Goal: Navigation & Orientation: Find specific page/section

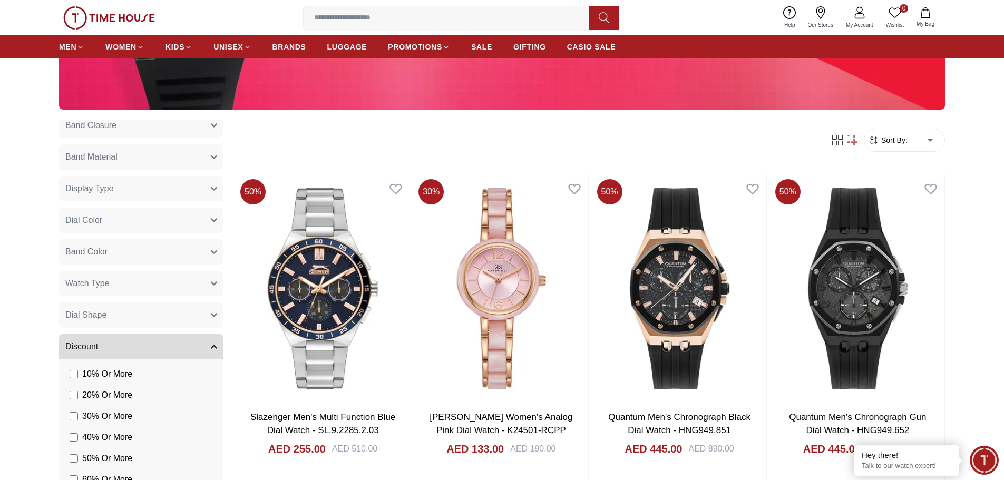
scroll to position [365, 0]
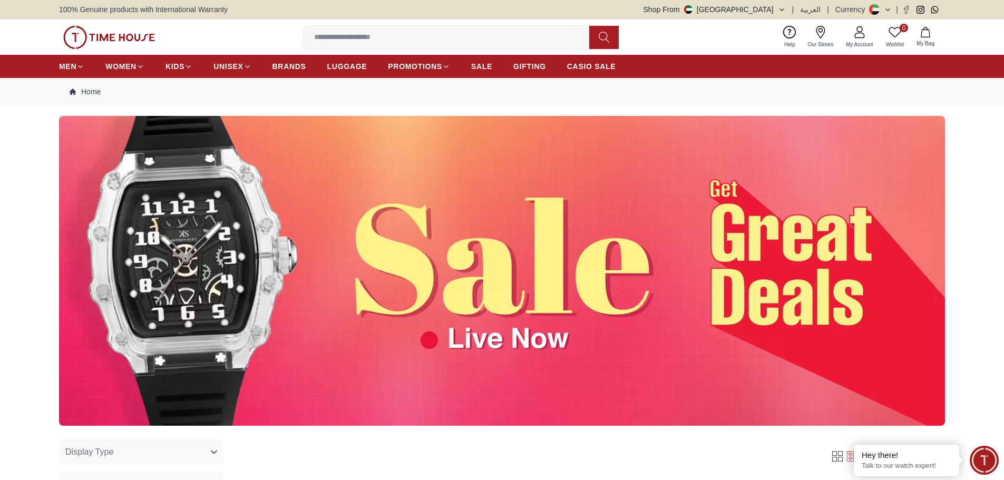
scroll to position [259, 0]
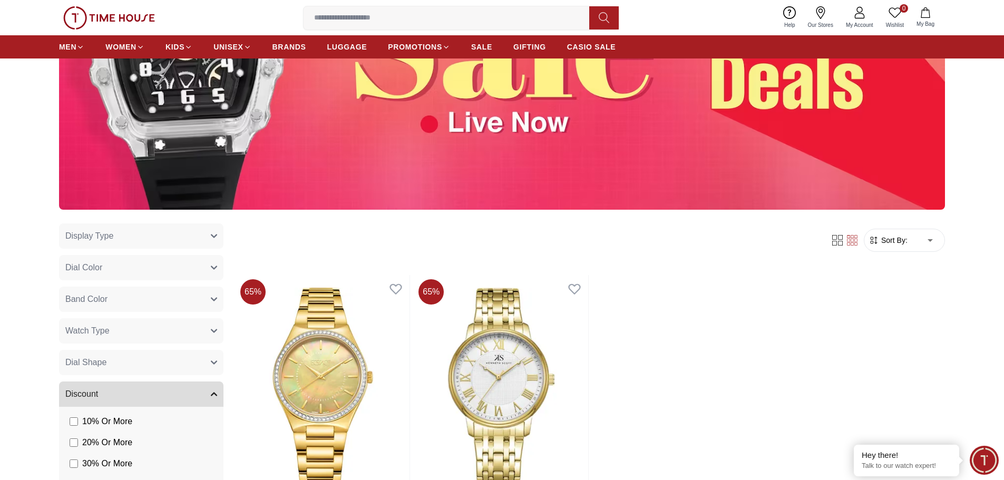
scroll to position [369, 0]
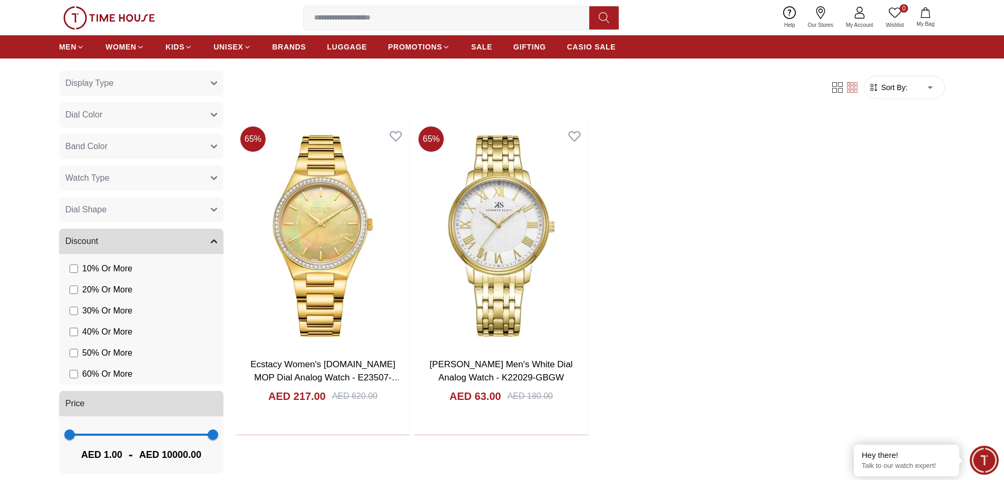
click at [100, 217] on button "Dial Shape" at bounding box center [141, 209] width 164 height 25
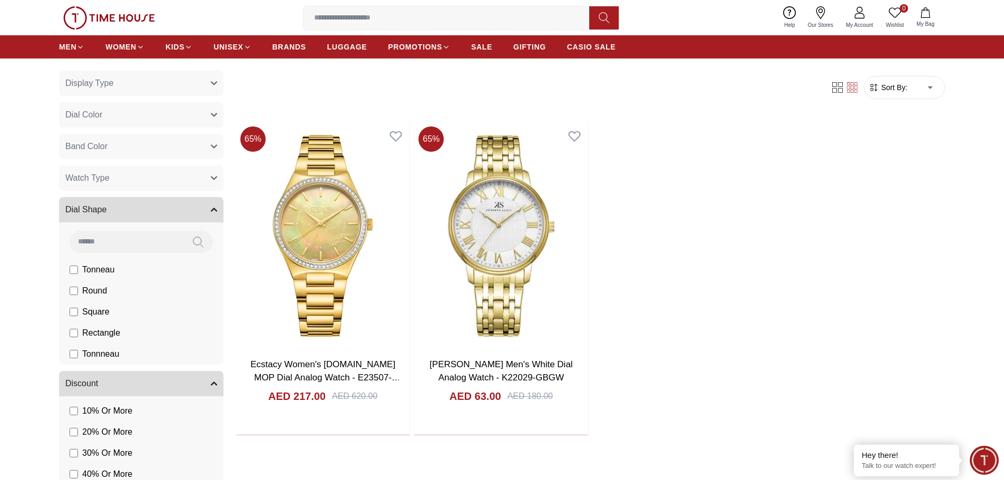
click at [111, 181] on button "Watch Type" at bounding box center [141, 178] width 164 height 25
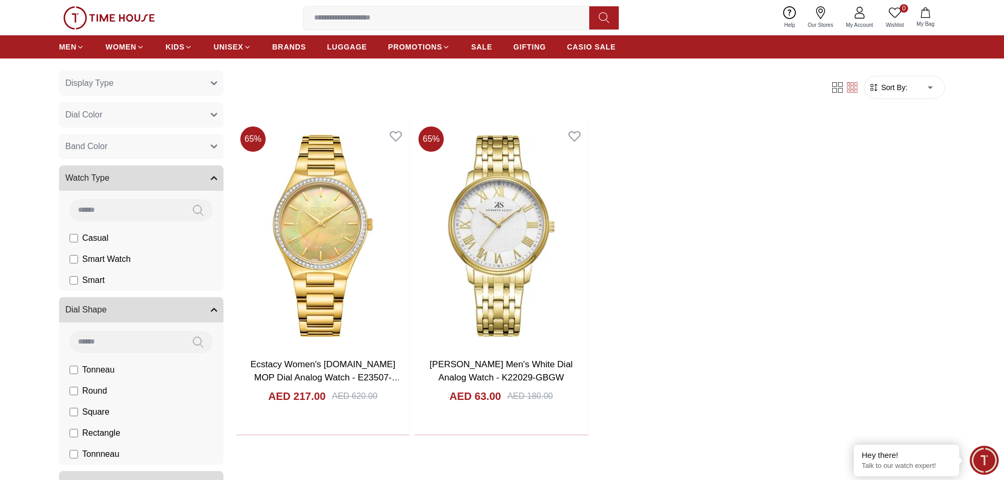
click at [114, 144] on button "Band Color" at bounding box center [141, 146] width 164 height 25
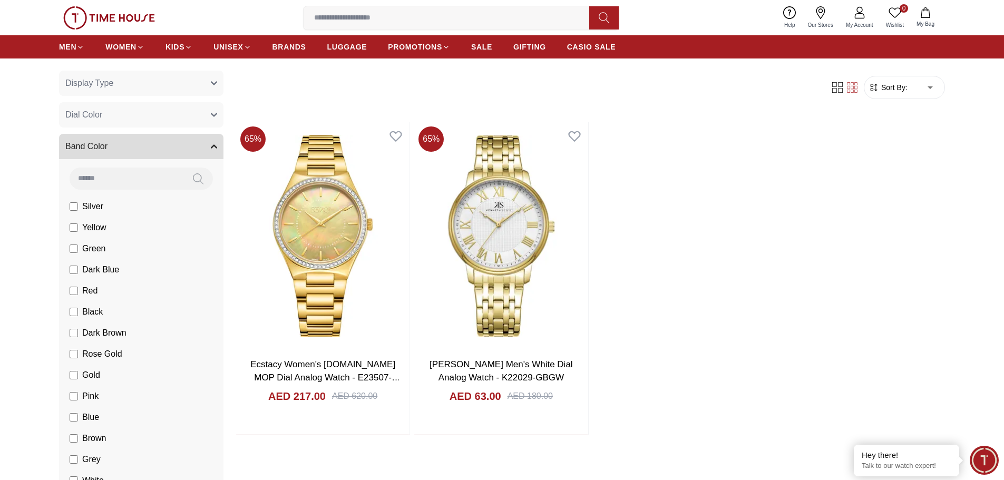
click at [114, 114] on button "Dial Color" at bounding box center [141, 114] width 164 height 25
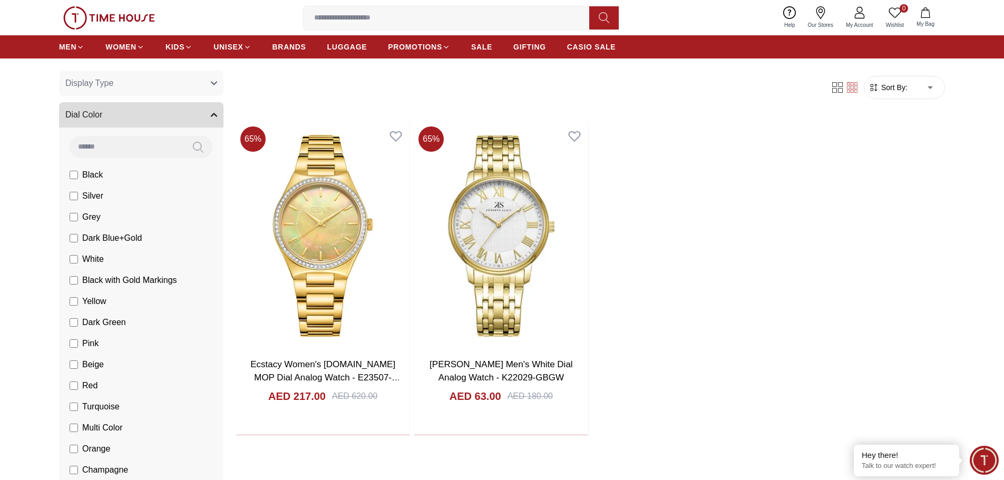
click at [119, 94] on button "Display Type" at bounding box center [141, 83] width 164 height 25
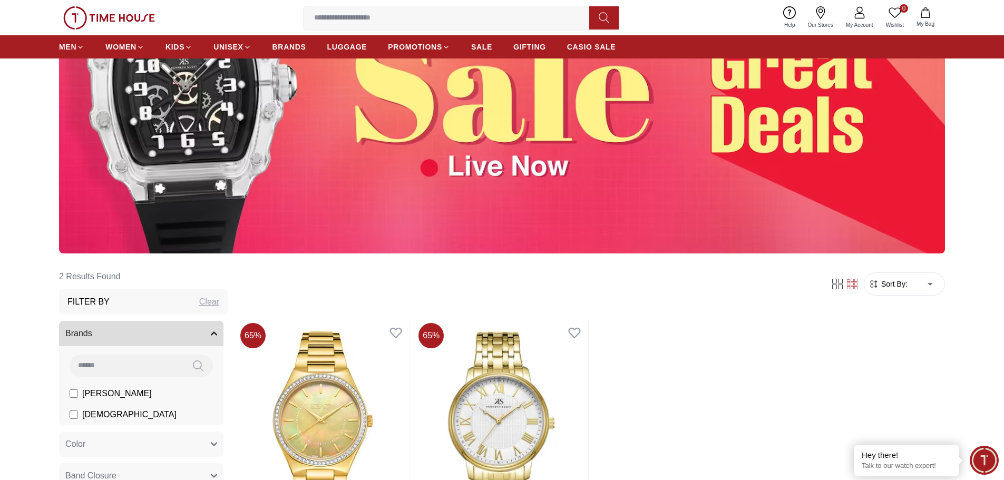
scroll to position [158, 0]
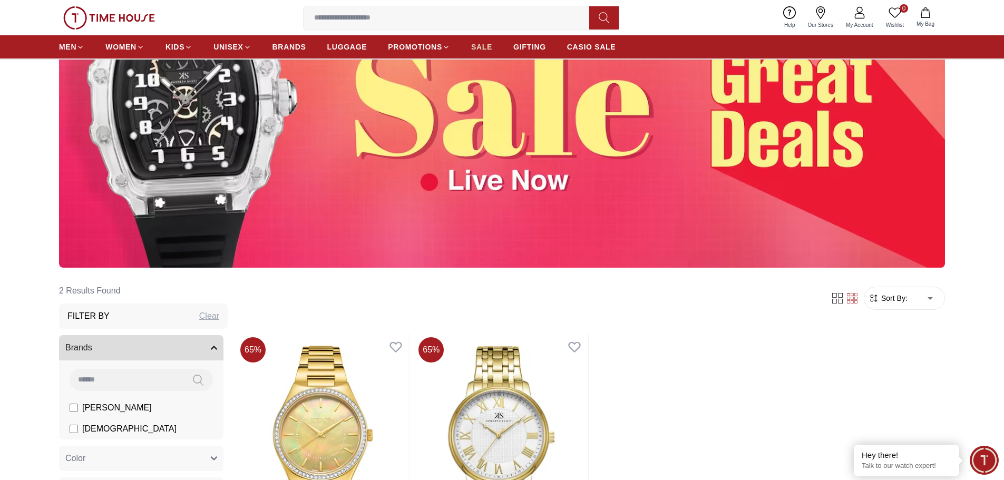
click at [479, 53] on link "SALE" at bounding box center [481, 46] width 21 height 19
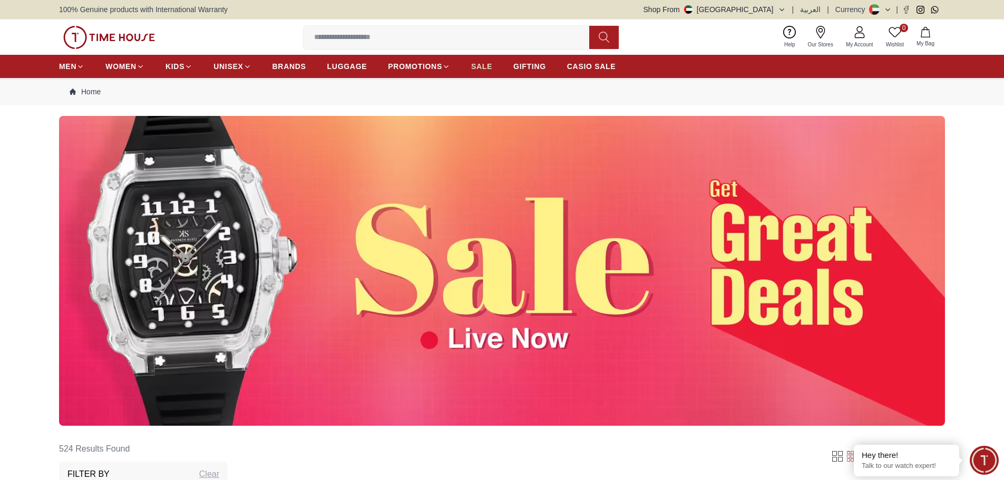
click at [483, 69] on span "SALE" at bounding box center [481, 66] width 21 height 11
click at [483, 64] on span "SALE" at bounding box center [481, 66] width 21 height 11
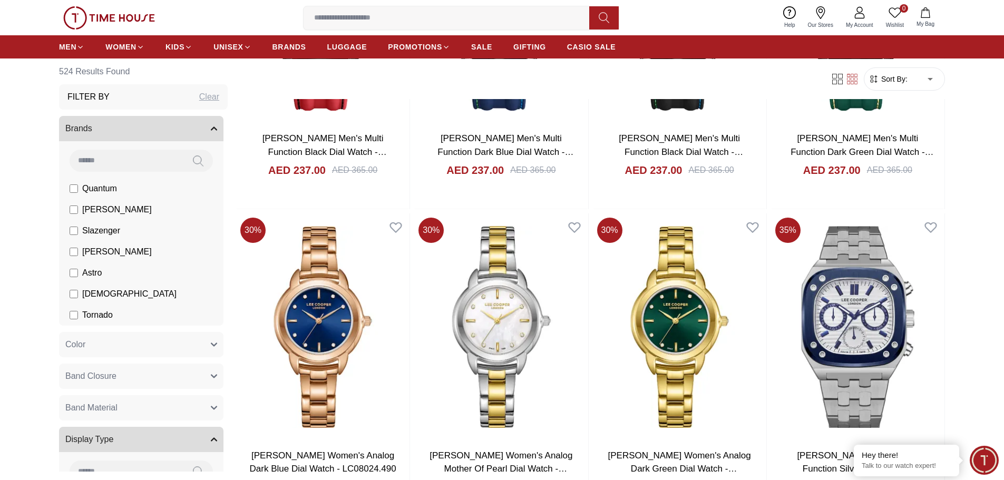
scroll to position [1582, 0]
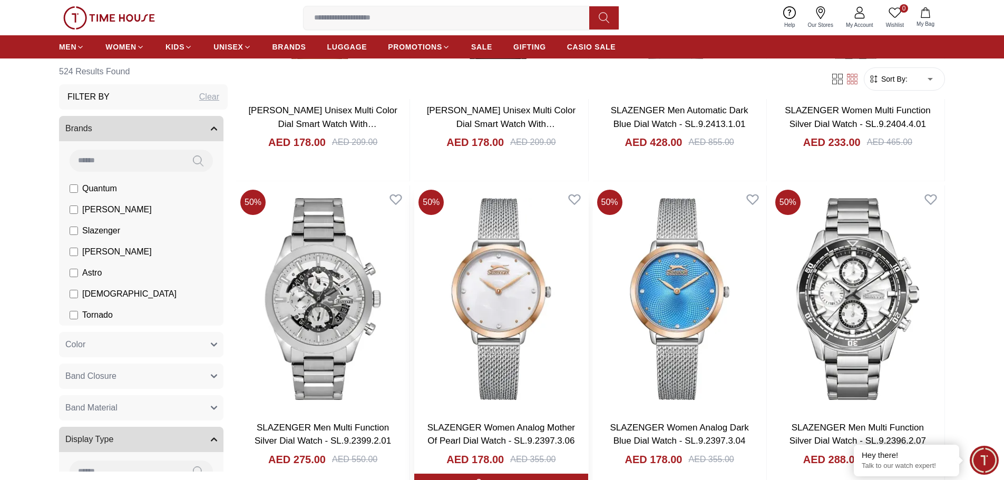
scroll to position [3163, 0]
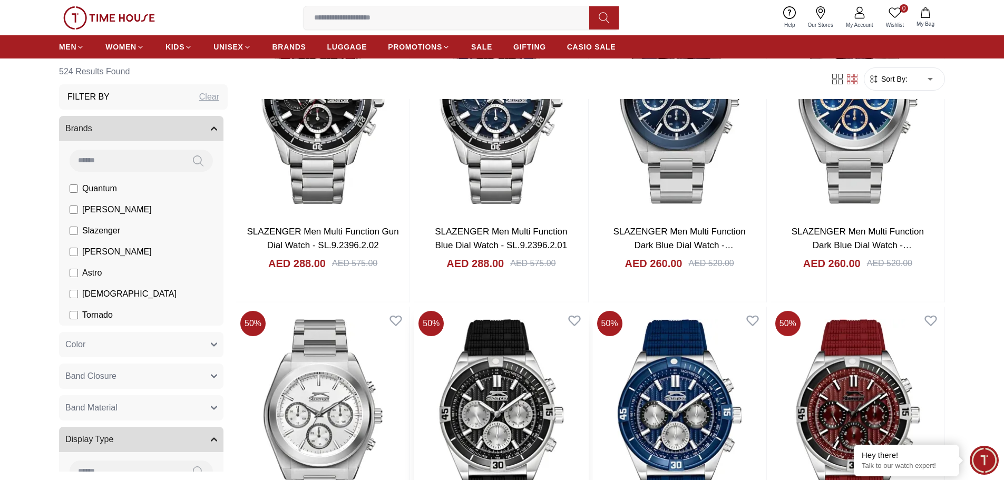
scroll to position [3690, 0]
